Goal: Understand process/instructions

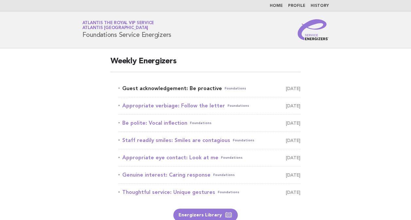
click at [175, 88] on link "Guest acknowledgement: Be proactive Foundations [DATE]" at bounding box center [209, 88] width 182 height 9
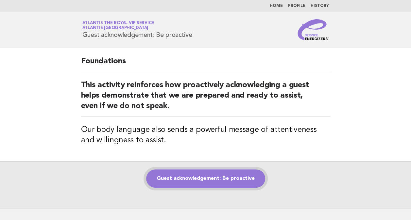
click at [194, 185] on link "Guest acknowledgement: Be proactive" at bounding box center [205, 179] width 119 height 18
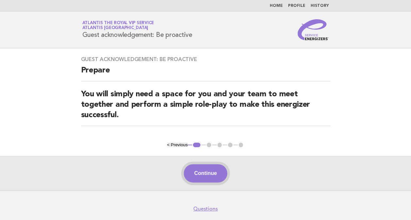
click at [211, 176] on button "Continue" at bounding box center [205, 173] width 43 height 18
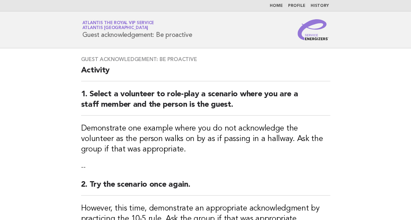
click at [211, 176] on div "Guest acknowledgement: Be proactive Activity 1. Select a volunteer to role-play…" at bounding box center [205, 155] width 265 height 214
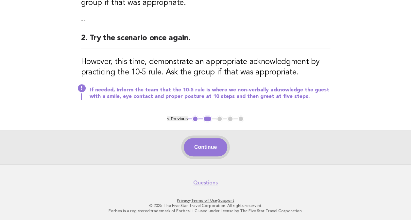
click at [215, 143] on button "Continue" at bounding box center [205, 147] width 43 height 18
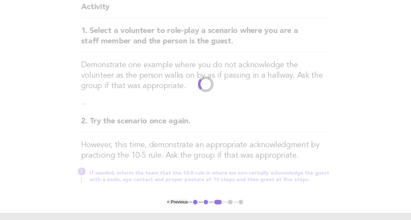
scroll to position [0, 0]
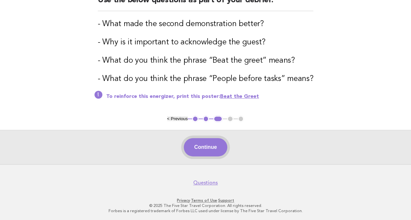
click at [203, 154] on button "Continue" at bounding box center [205, 147] width 43 height 18
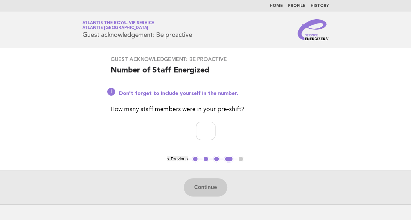
scroll to position [41, 0]
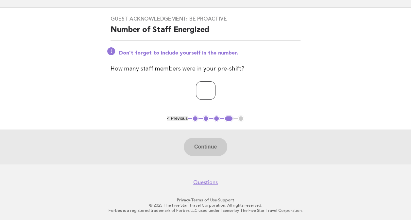
click at [199, 98] on input "number" at bounding box center [206, 90] width 20 height 18
type input "*"
click at [199, 147] on button "Continue" at bounding box center [205, 147] width 43 height 18
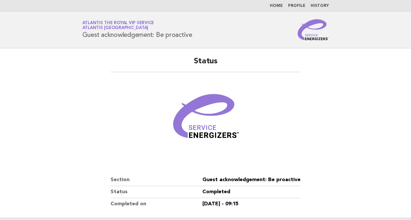
scroll to position [88, 0]
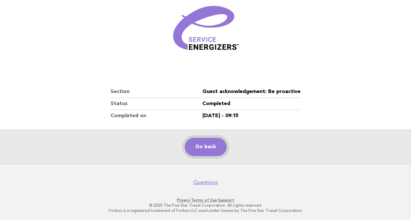
click at [196, 151] on link "Go back" at bounding box center [206, 147] width 42 height 18
